Goal: Information Seeking & Learning: Understand process/instructions

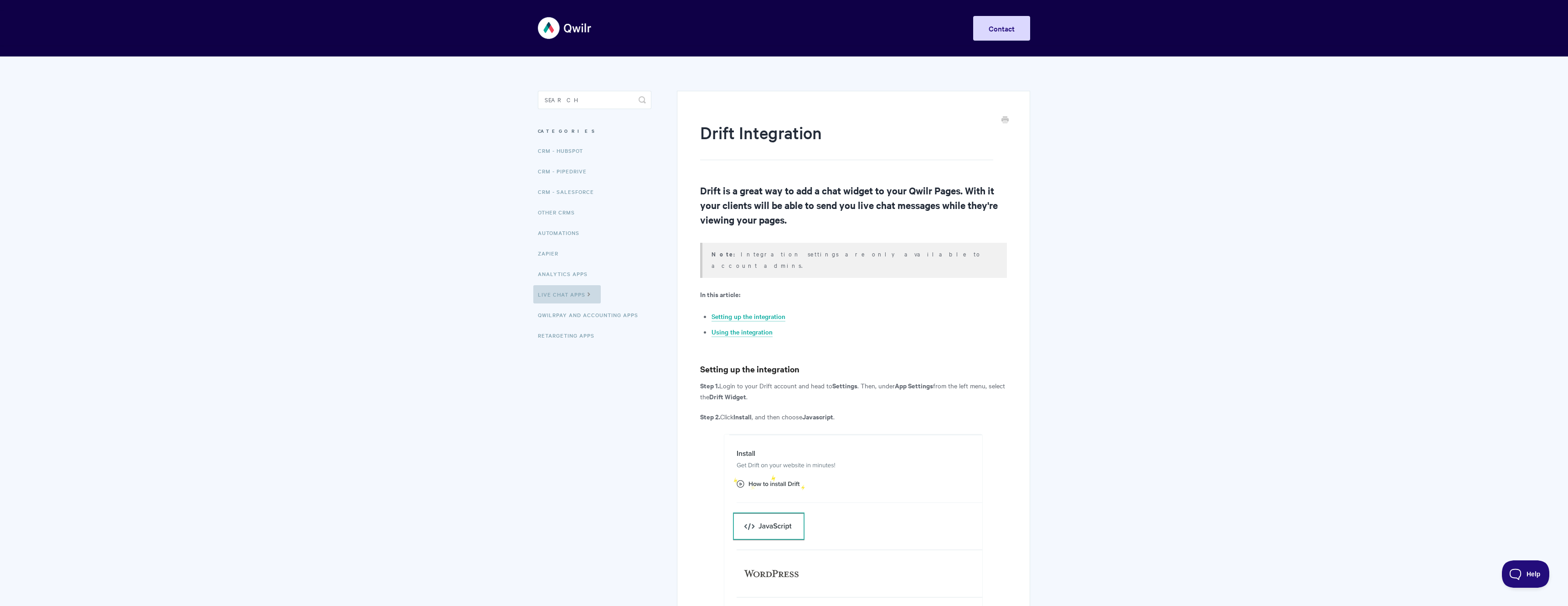
click at [592, 295] on icon at bounding box center [589, 293] width 8 height 7
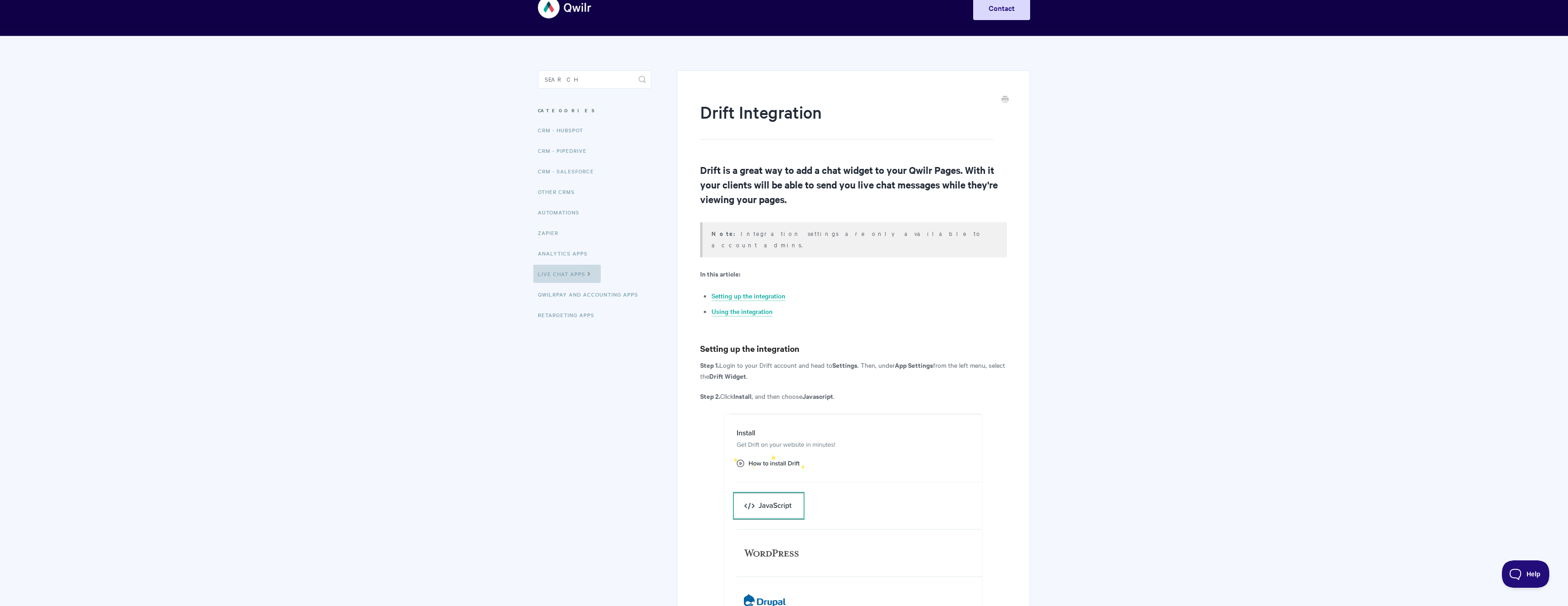
scroll to position [24, 0]
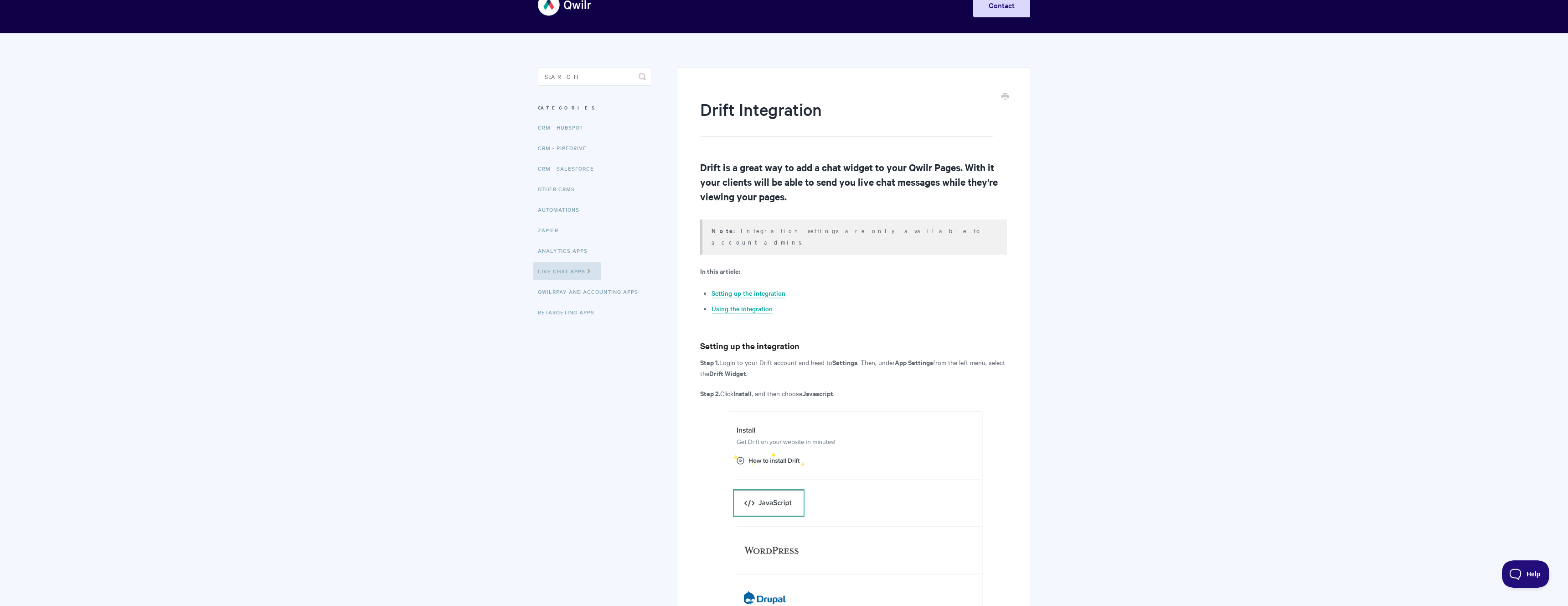
click at [772, 484] on img at bounding box center [853, 517] width 259 height 213
click at [753, 449] on img at bounding box center [853, 517] width 259 height 213
click at [742, 449] on img at bounding box center [853, 517] width 259 height 213
drag, startPoint x: 742, startPoint y: 449, endPoint x: 747, endPoint y: 449, distance: 5.0
click at [742, 449] on img at bounding box center [853, 517] width 259 height 213
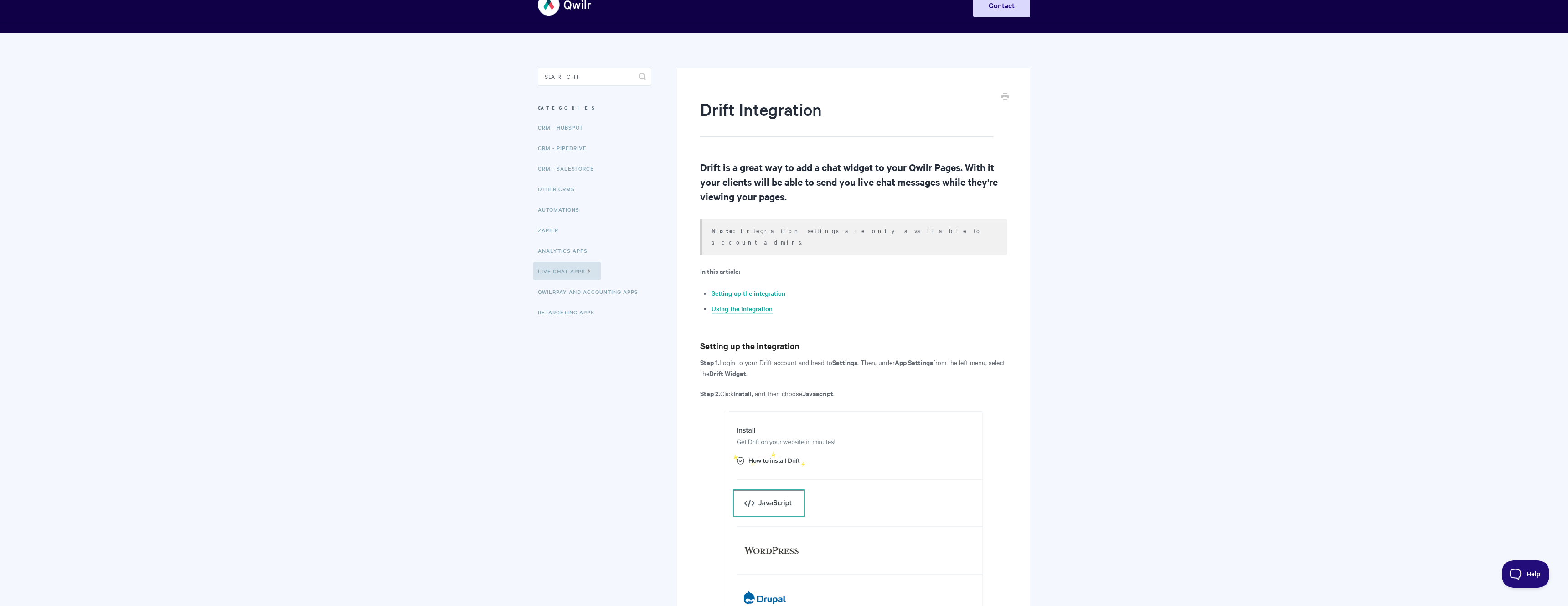
drag, startPoint x: 761, startPoint y: 448, endPoint x: 745, endPoint y: 446, distance: 16.1
click at [761, 448] on img at bounding box center [853, 517] width 259 height 213
click at [740, 449] on img at bounding box center [853, 517] width 259 height 213
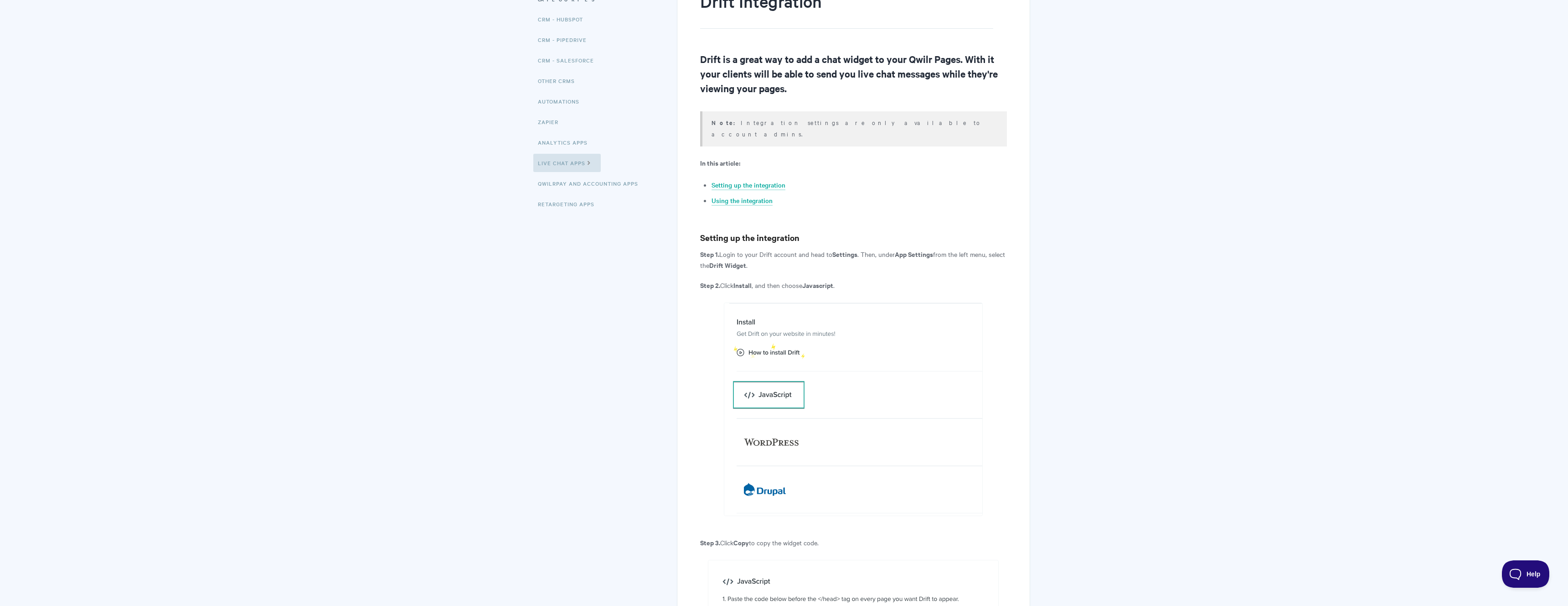
scroll to position [0, 0]
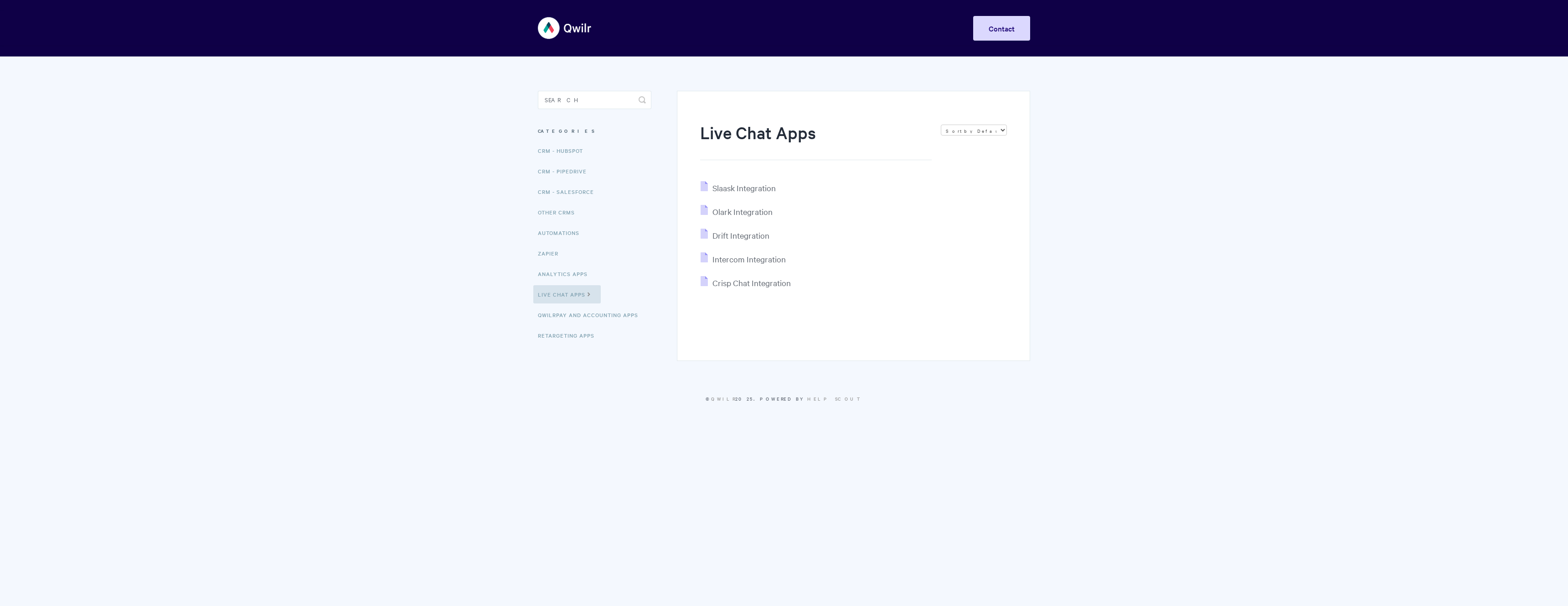
click at [609, 379] on section "Live Chat Apps Sort by Default Sort A-Z Sort by Popularity Sort by Last Updated…" at bounding box center [784, 241] width 510 height 369
click at [610, 380] on section "Live Chat Apps Sort by Default Sort A-Z Sort by Popularity Sort by Last Updated…" at bounding box center [784, 241] width 510 height 369
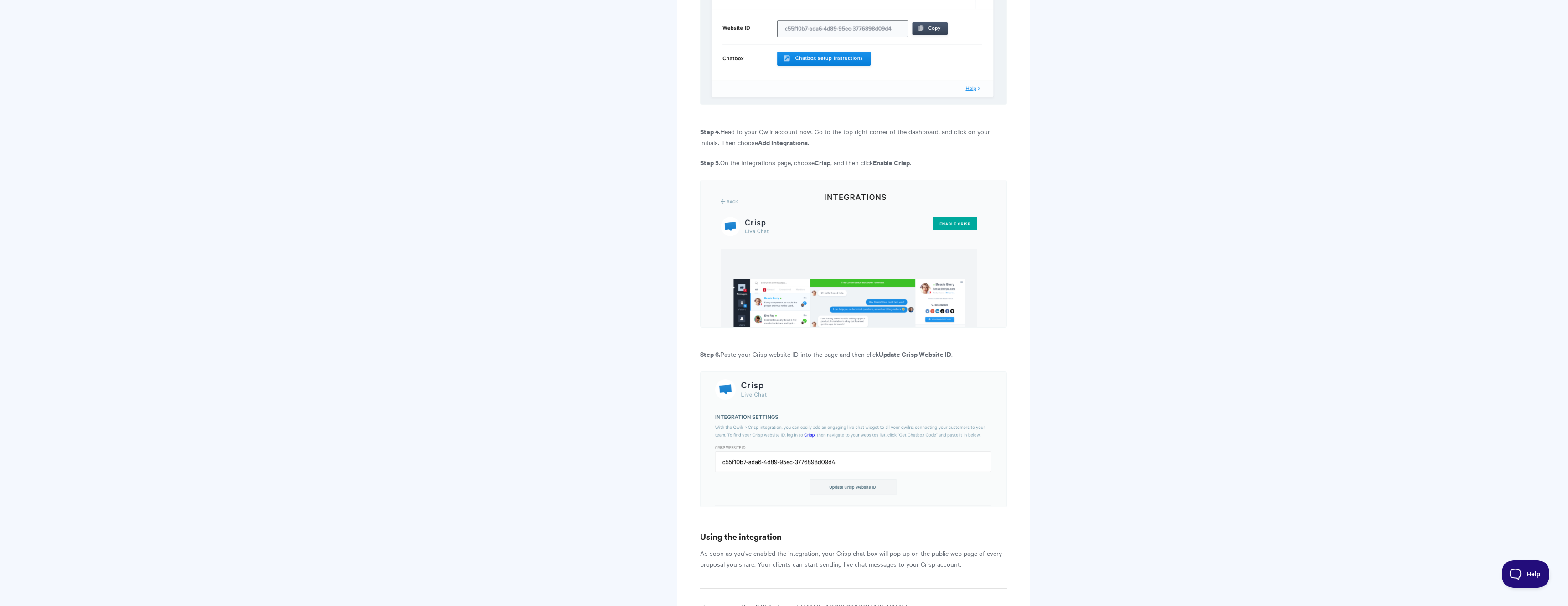
scroll to position [665, 0]
click at [739, 215] on img at bounding box center [853, 254] width 307 height 147
click at [752, 211] on img at bounding box center [853, 254] width 307 height 147
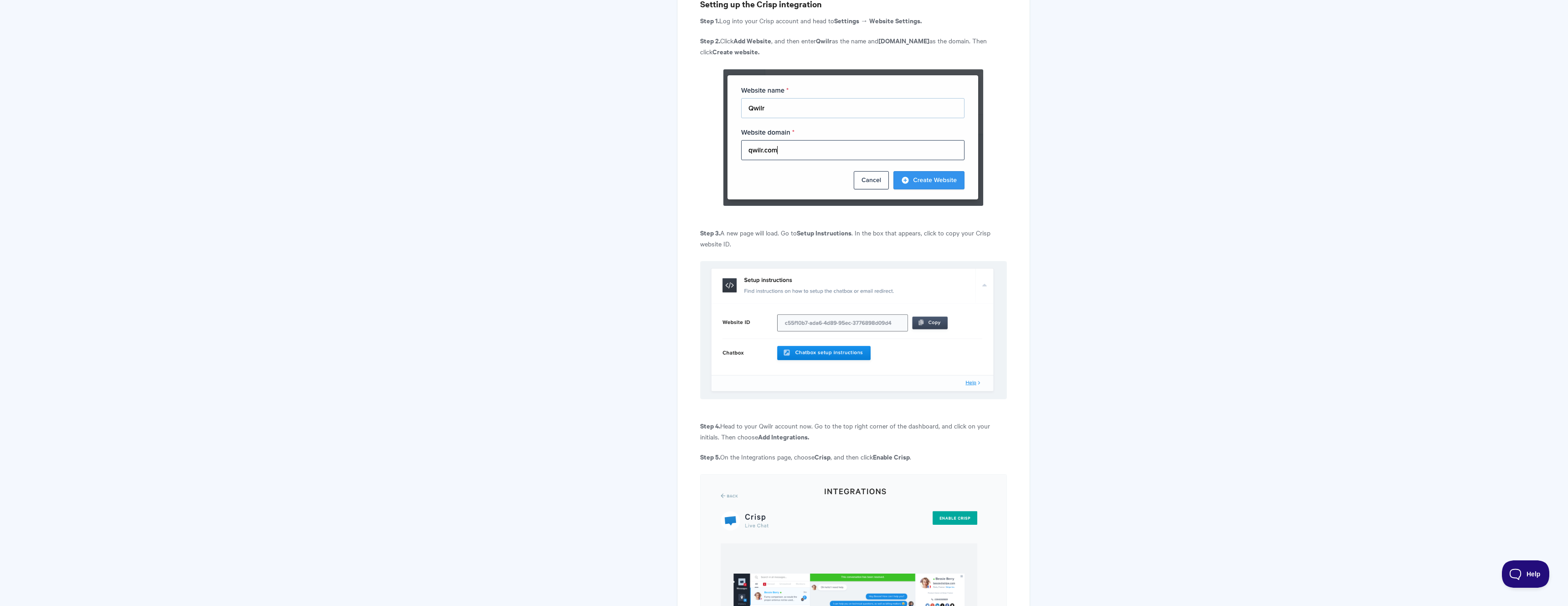
scroll to position [0, 0]
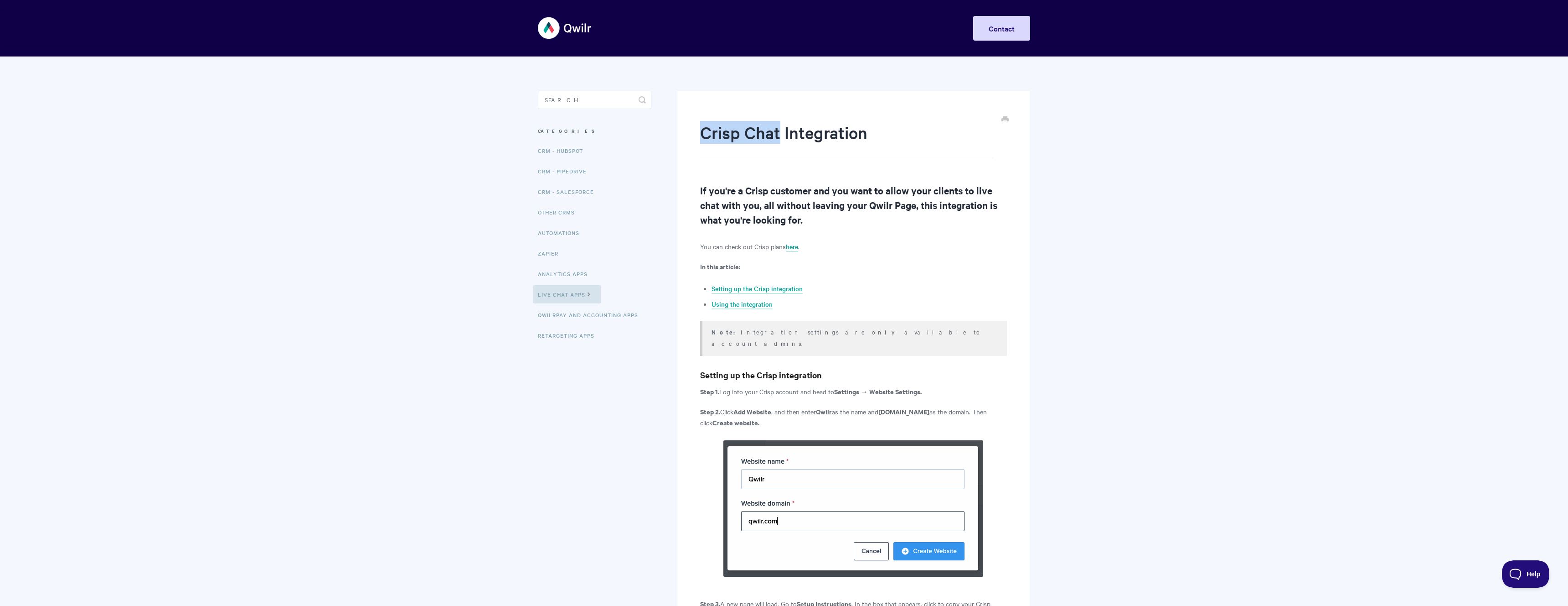
drag, startPoint x: 702, startPoint y: 132, endPoint x: 778, endPoint y: 132, distance: 76.0
click at [779, 132] on h1 "Crisp Chat Integration" at bounding box center [846, 140] width 293 height 39
copy h1 "Crisp Chat"
